Goal: Check status

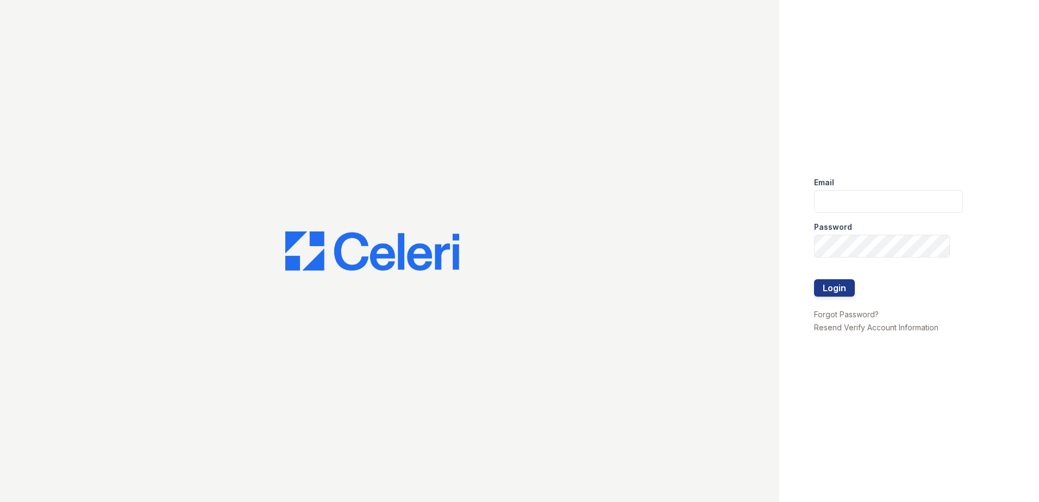
click at [836, 186] on div "Email" at bounding box center [888, 179] width 149 height 22
click at [837, 200] on input "email" at bounding box center [888, 201] width 149 height 23
type input "[EMAIL_ADDRESS][DOMAIN_NAME]"
click at [814, 279] on button "Login" at bounding box center [834, 287] width 41 height 17
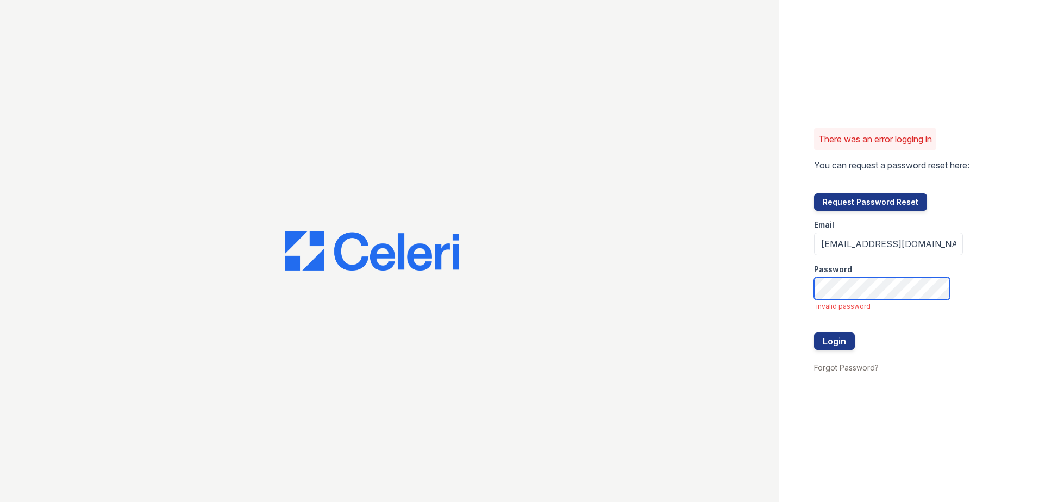
click at [814, 332] on button "Login" at bounding box center [834, 340] width 41 height 17
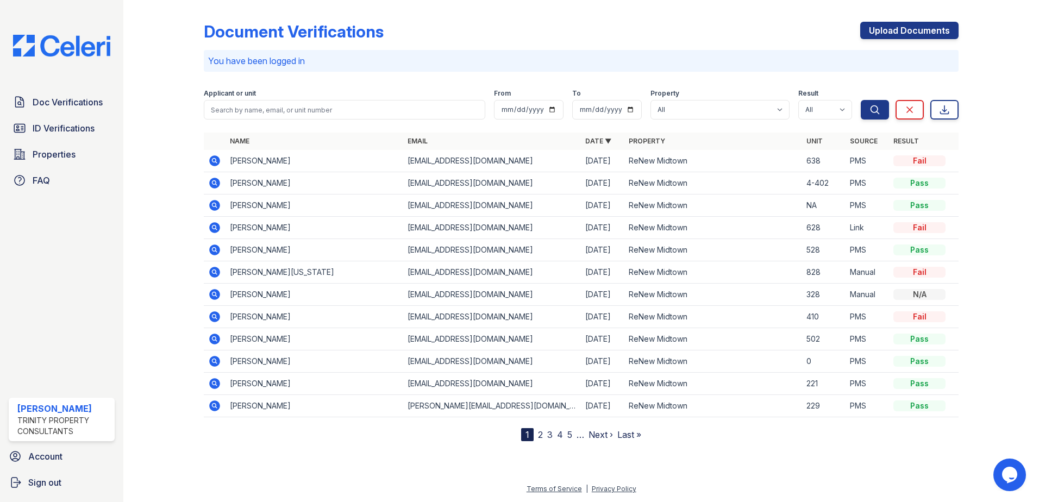
click at [234, 342] on td "Trenee Bowman" at bounding box center [314, 339] width 178 height 22
click at [213, 343] on icon at bounding box center [214, 339] width 11 height 11
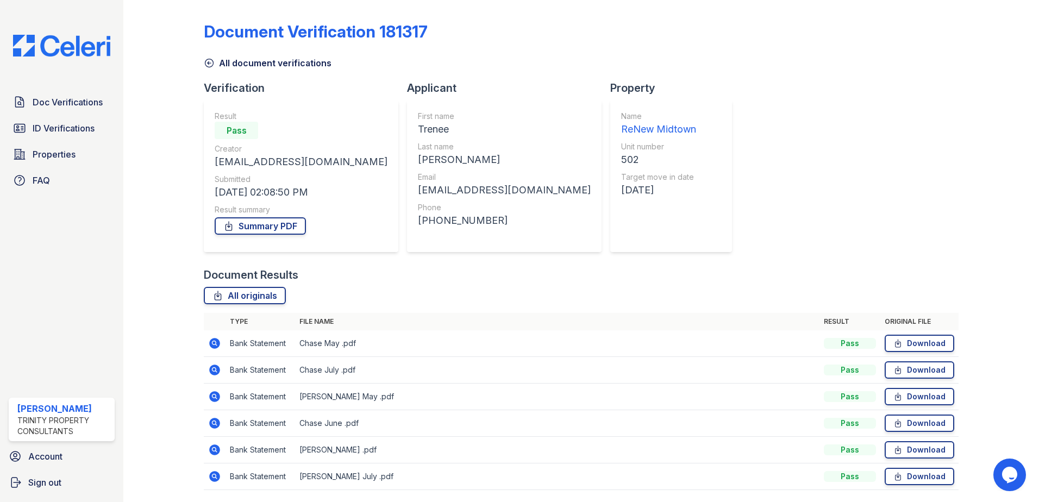
scroll to position [36, 0]
